Goal: Task Accomplishment & Management: Manage account settings

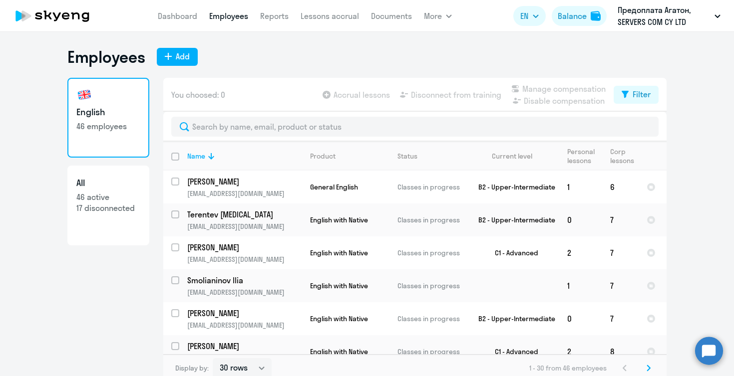
select select "30"
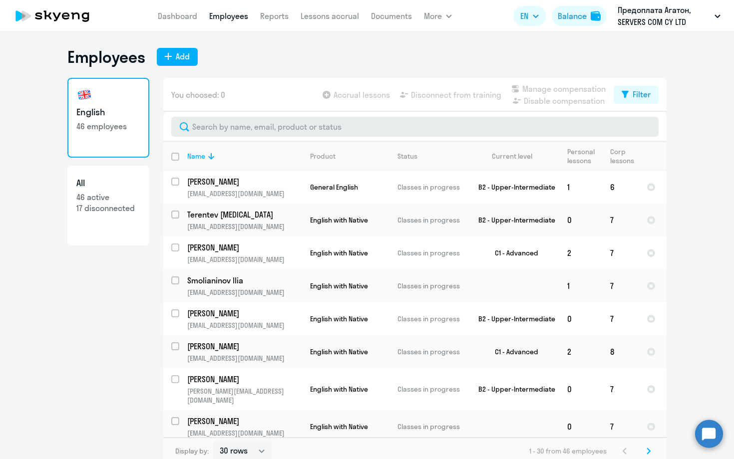
click at [236, 131] on input "text" at bounding box center [414, 127] width 487 height 20
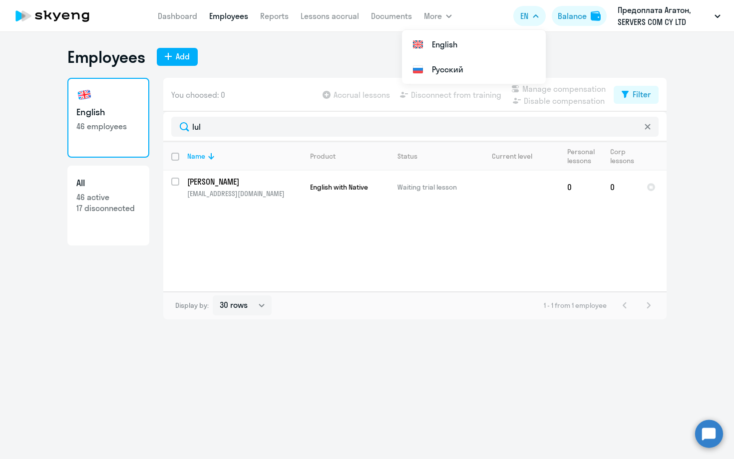
type input "Iul"
click at [296, 66] on div "Employees Add" at bounding box center [366, 57] width 599 height 20
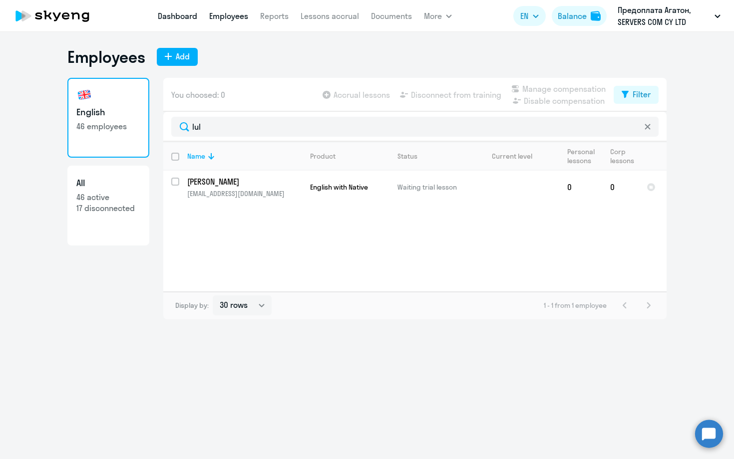
click at [174, 14] on link "Dashboard" at bounding box center [177, 16] width 39 height 10
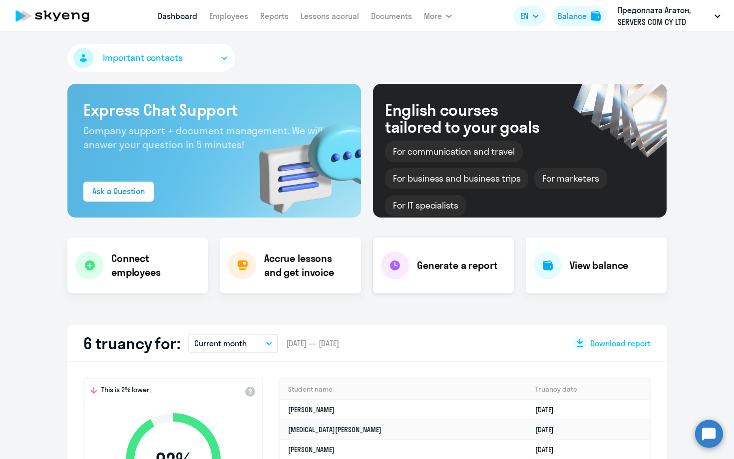
scroll to position [2, 0]
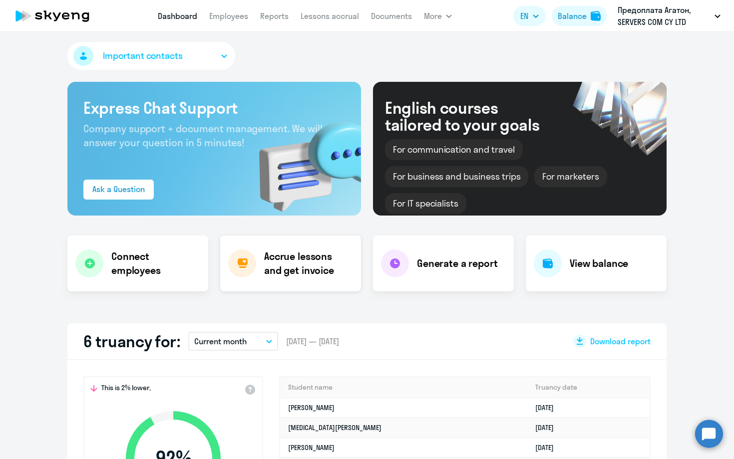
click at [314, 263] on h4 "Accrue lessons and get invoice" at bounding box center [307, 264] width 87 height 28
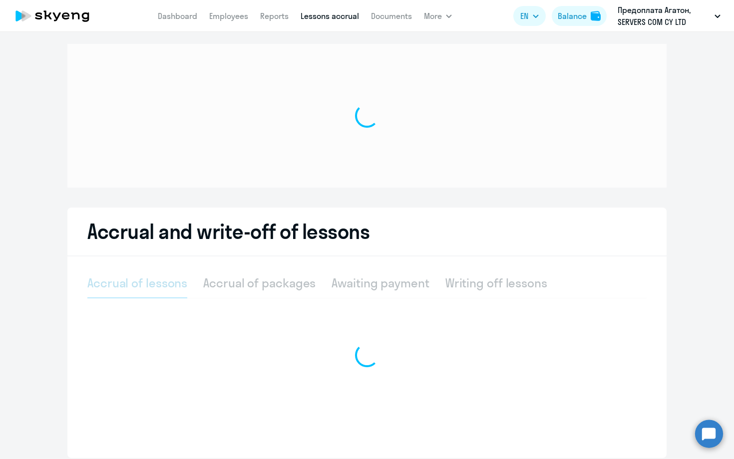
scroll to position [4, 0]
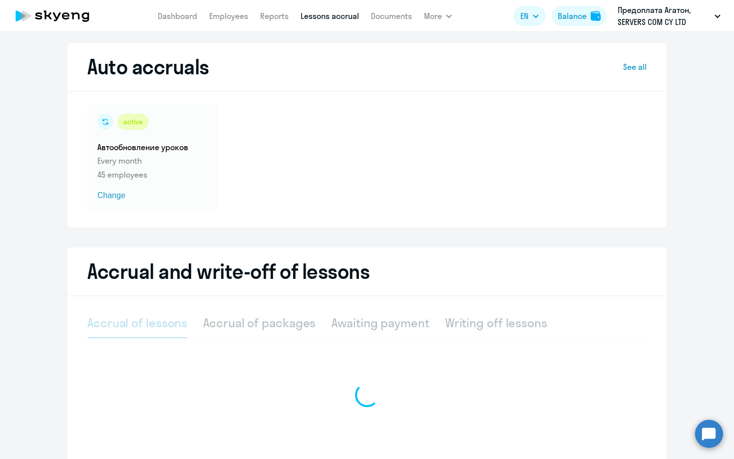
select select "10"
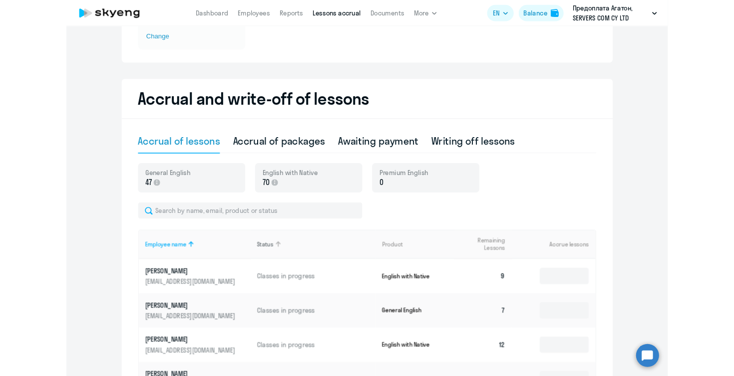
scroll to position [160, 0]
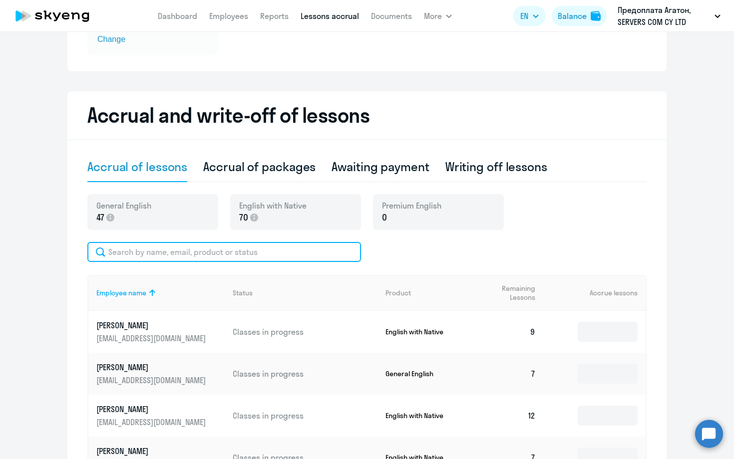
click at [227, 252] on input "text" at bounding box center [224, 252] width 274 height 20
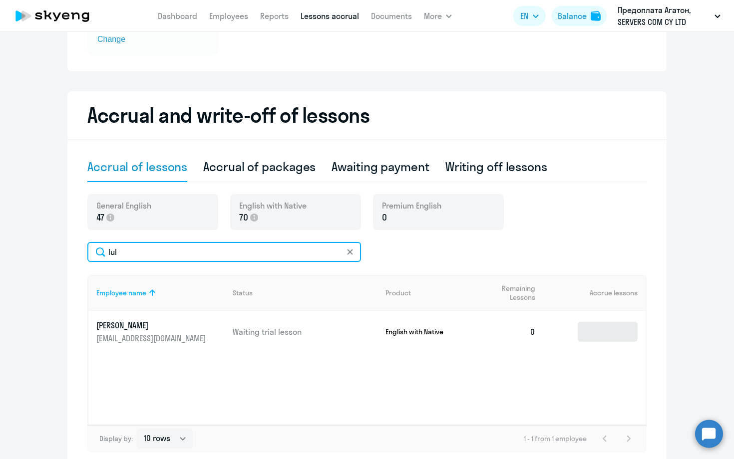
type input "Iul"
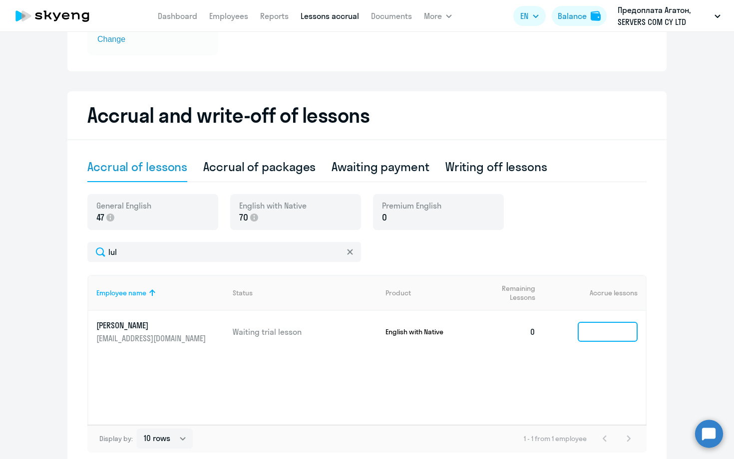
click at [602, 334] on input at bounding box center [608, 332] width 60 height 20
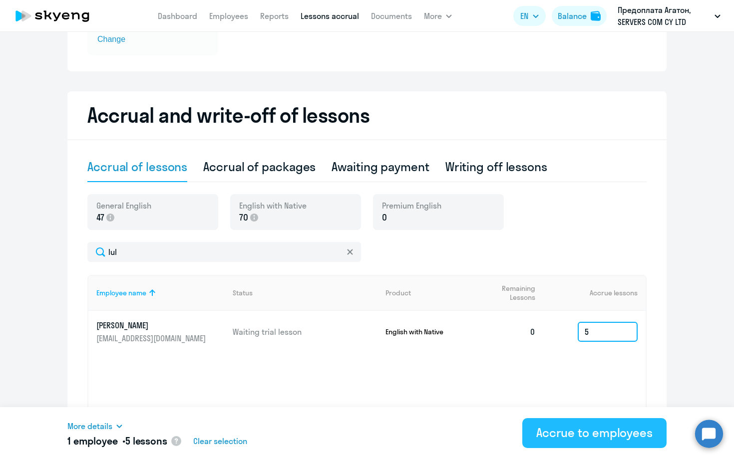
type input "5"
click at [600, 376] on div "Accrue to employees" at bounding box center [594, 433] width 116 height 16
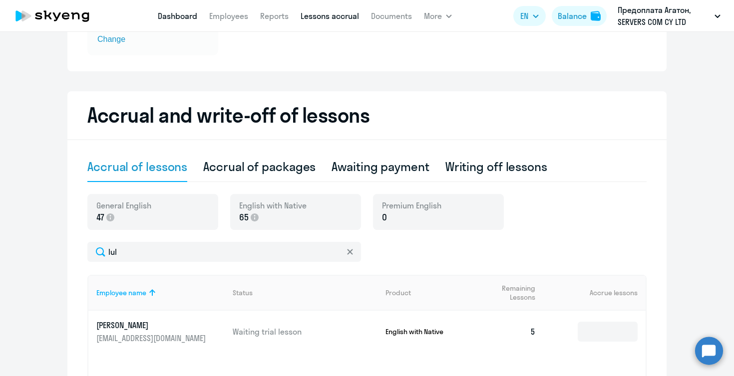
click at [180, 15] on link "Dashboard" at bounding box center [177, 16] width 39 height 10
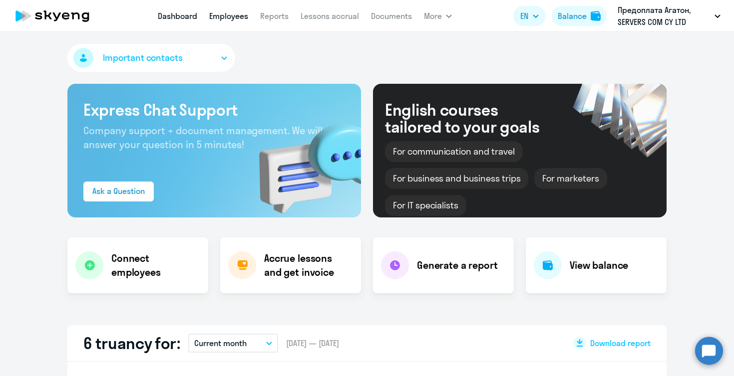
click at [232, 13] on link "Employees" at bounding box center [228, 16] width 39 height 10
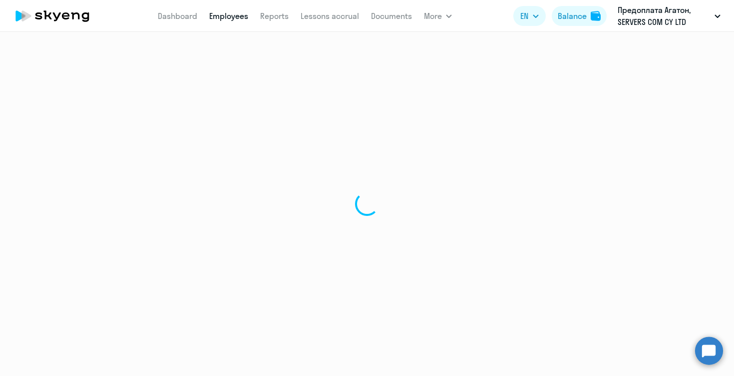
select select "30"
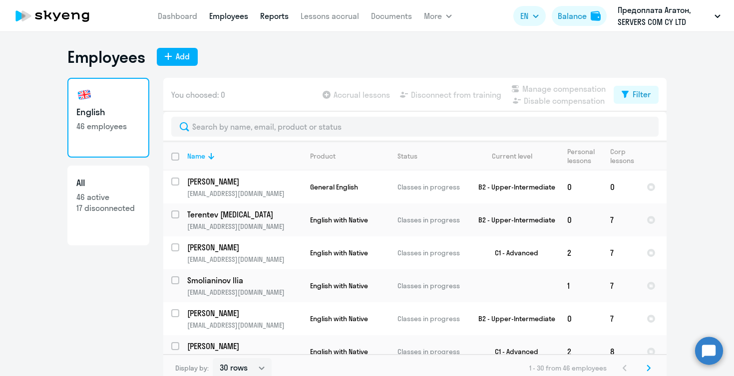
click at [279, 13] on link "Reports" at bounding box center [274, 16] width 28 height 10
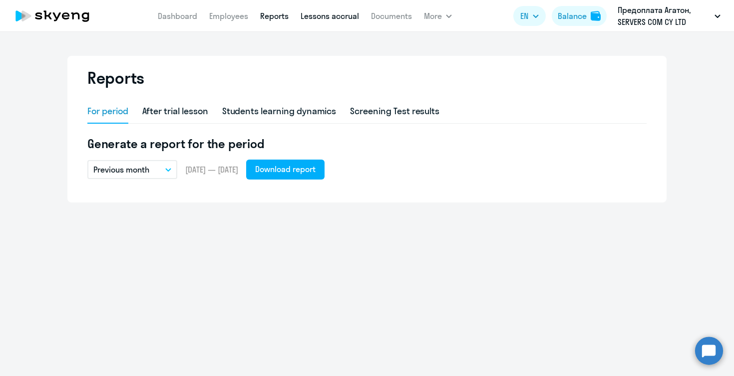
click at [343, 15] on link "Lessons accrual" at bounding box center [330, 16] width 58 height 10
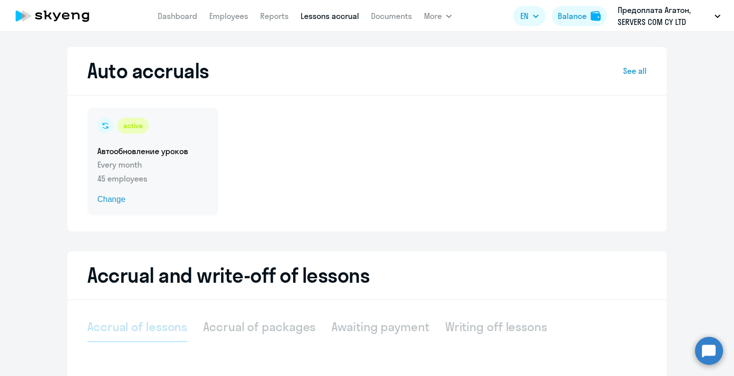
select select "10"
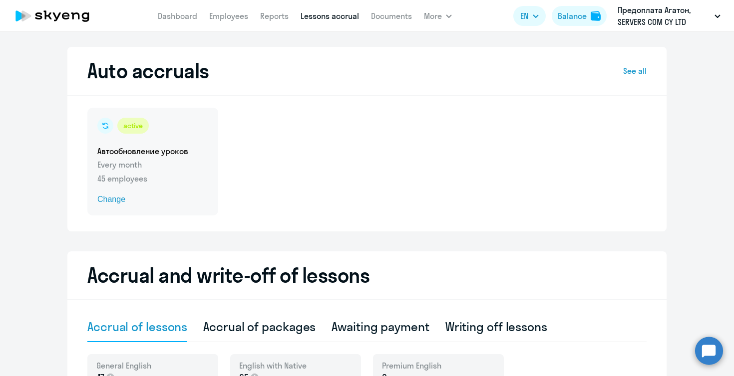
click at [176, 154] on h5 "Автообновление уроков" at bounding box center [152, 151] width 111 height 11
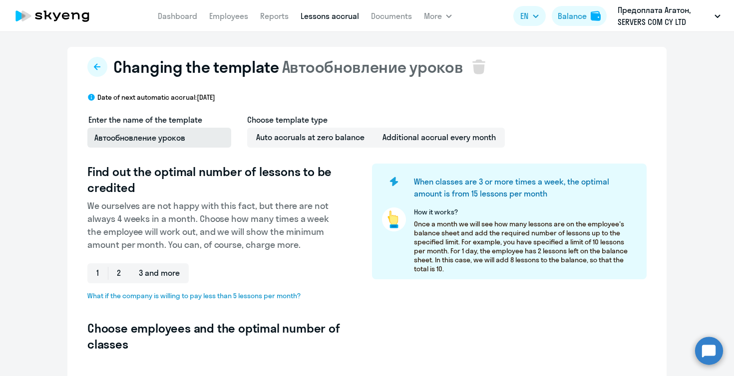
select select "10"
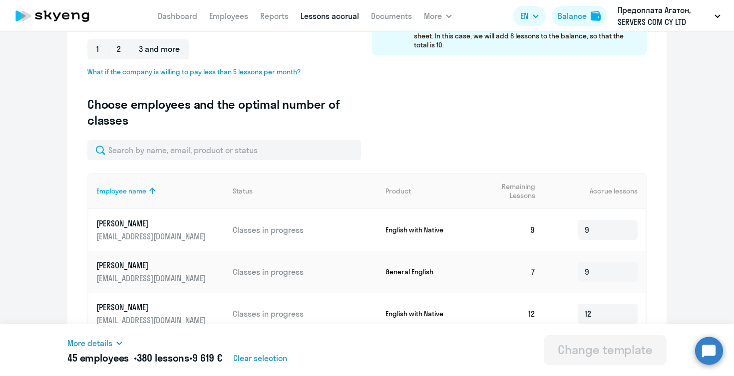
scroll to position [285, 0]
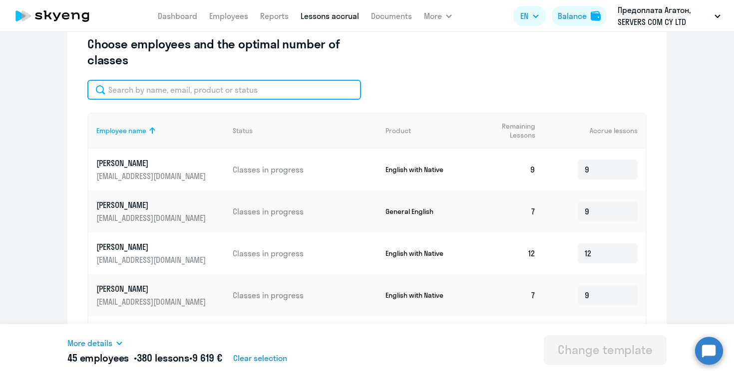
click at [151, 94] on input "text" at bounding box center [224, 90] width 274 height 20
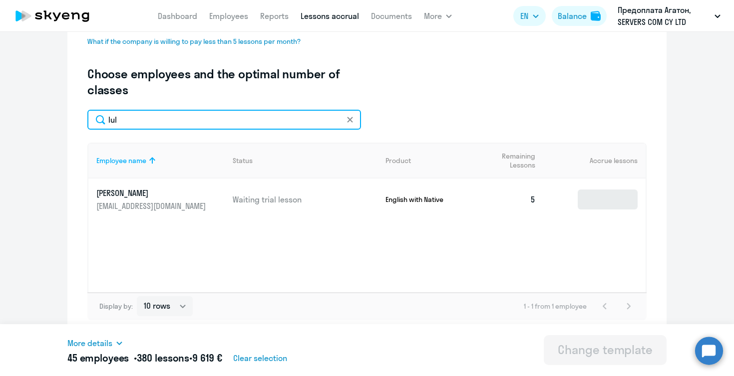
type input "Iul"
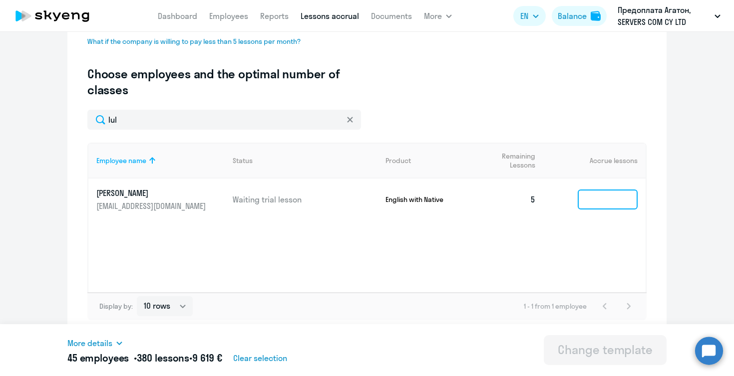
click at [601, 206] on input at bounding box center [608, 200] width 60 height 20
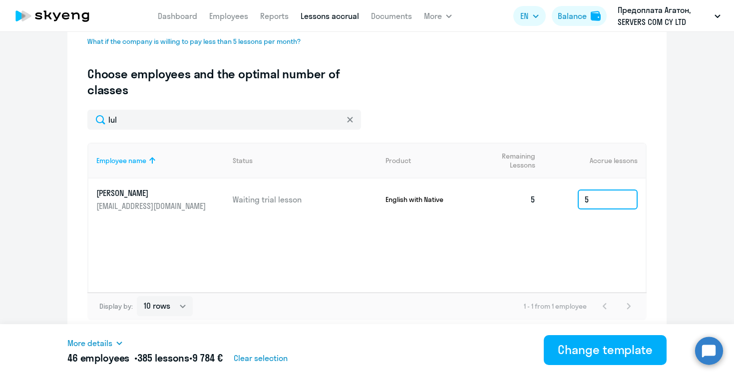
type input "5"
click at [668, 172] on ng-component "Changing the template Автообновление уроков Date of next automatic accrual: [DA…" at bounding box center [367, 64] width 734 height 544
click at [667, 167] on ng-component "Changing the template Автообновление уроков Date of next automatic accrual: [DA…" at bounding box center [367, 64] width 734 height 544
click at [694, 195] on ng-component "Changing the template Автообновление уроков Date of next automatic accrual: [DA…" at bounding box center [367, 64] width 734 height 544
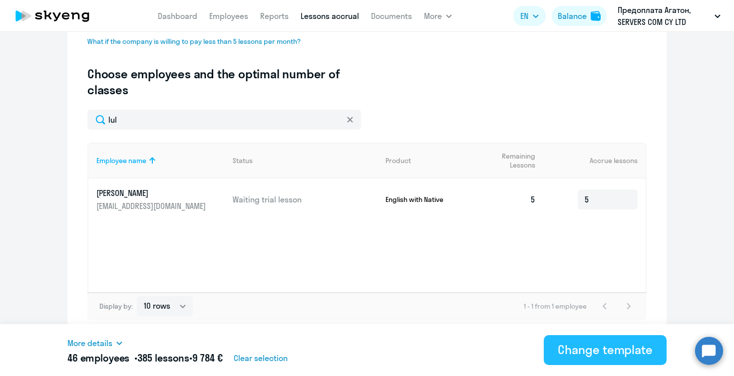
click at [613, 349] on div "Change template" at bounding box center [605, 350] width 95 height 16
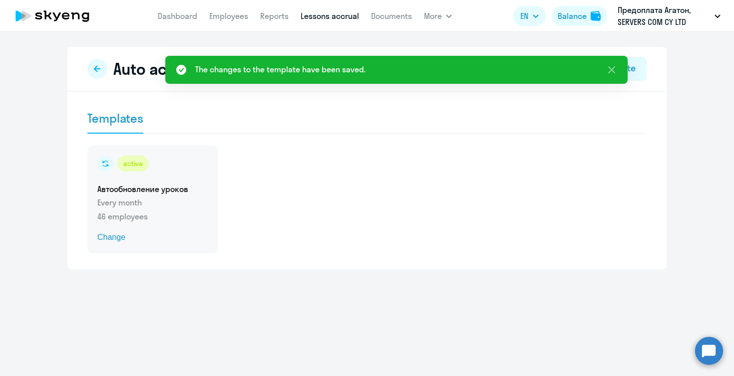
click at [169, 196] on div "active Автообновление уроков Every month 46 employees Change" at bounding box center [152, 200] width 131 height 108
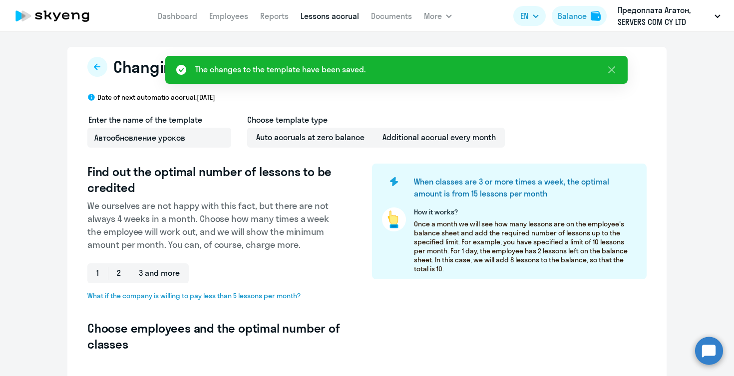
select select "10"
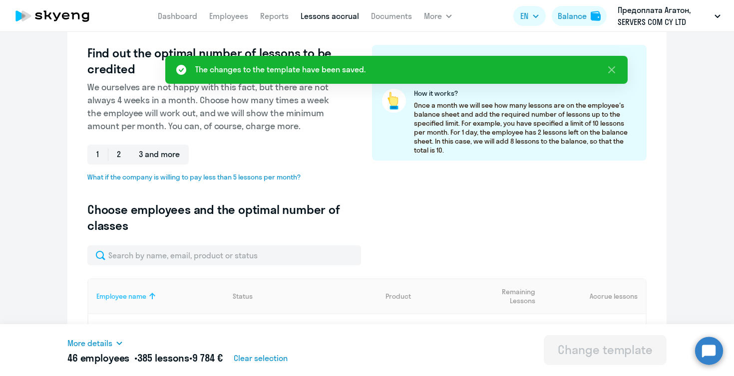
scroll to position [159, 0]
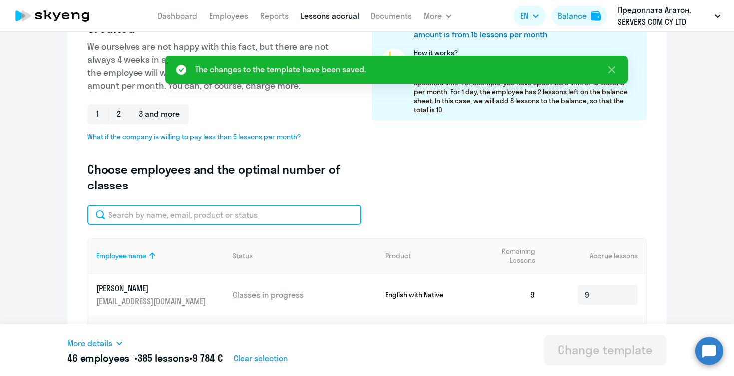
click at [138, 219] on input "text" at bounding box center [224, 215] width 274 height 20
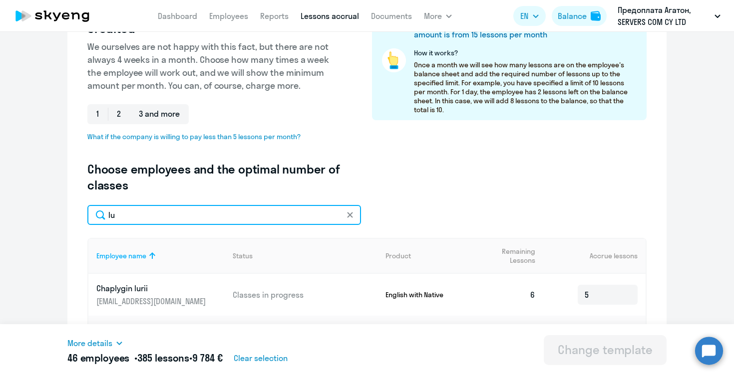
type input "Iul"
